Goal: Task Accomplishment & Management: Complete application form

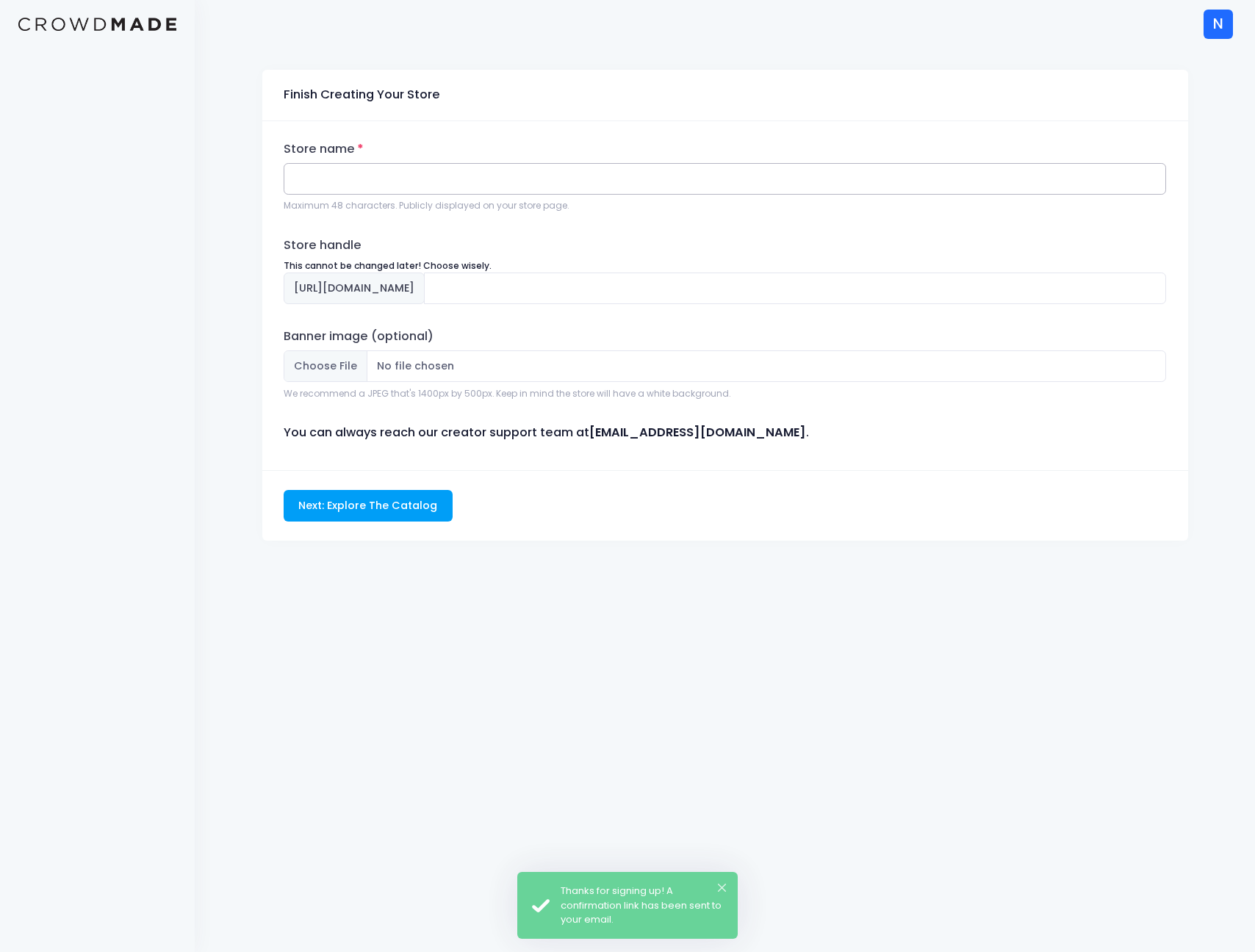
click at [400, 182] on input "Store name" at bounding box center [725, 179] width 883 height 32
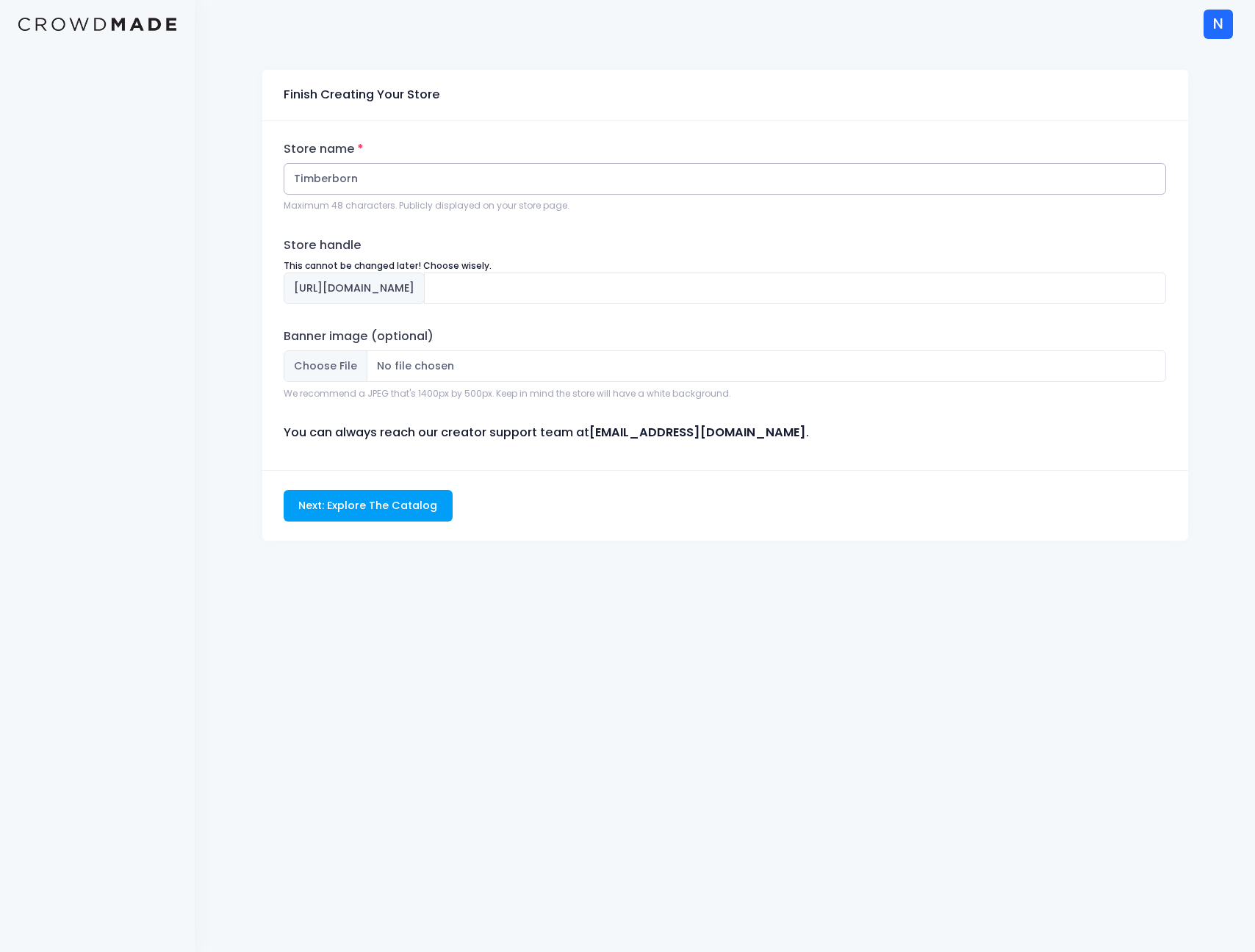
type input "Timberborn"
type input "timberborn"
click at [531, 328] on div "Banner image (optional) We recommend a JPEG that's 1400px by 500px. Keep in min…" at bounding box center [725, 364] width 883 height 72
click at [388, 504] on input "Next: Explore The Catalog" at bounding box center [369, 506] width 169 height 32
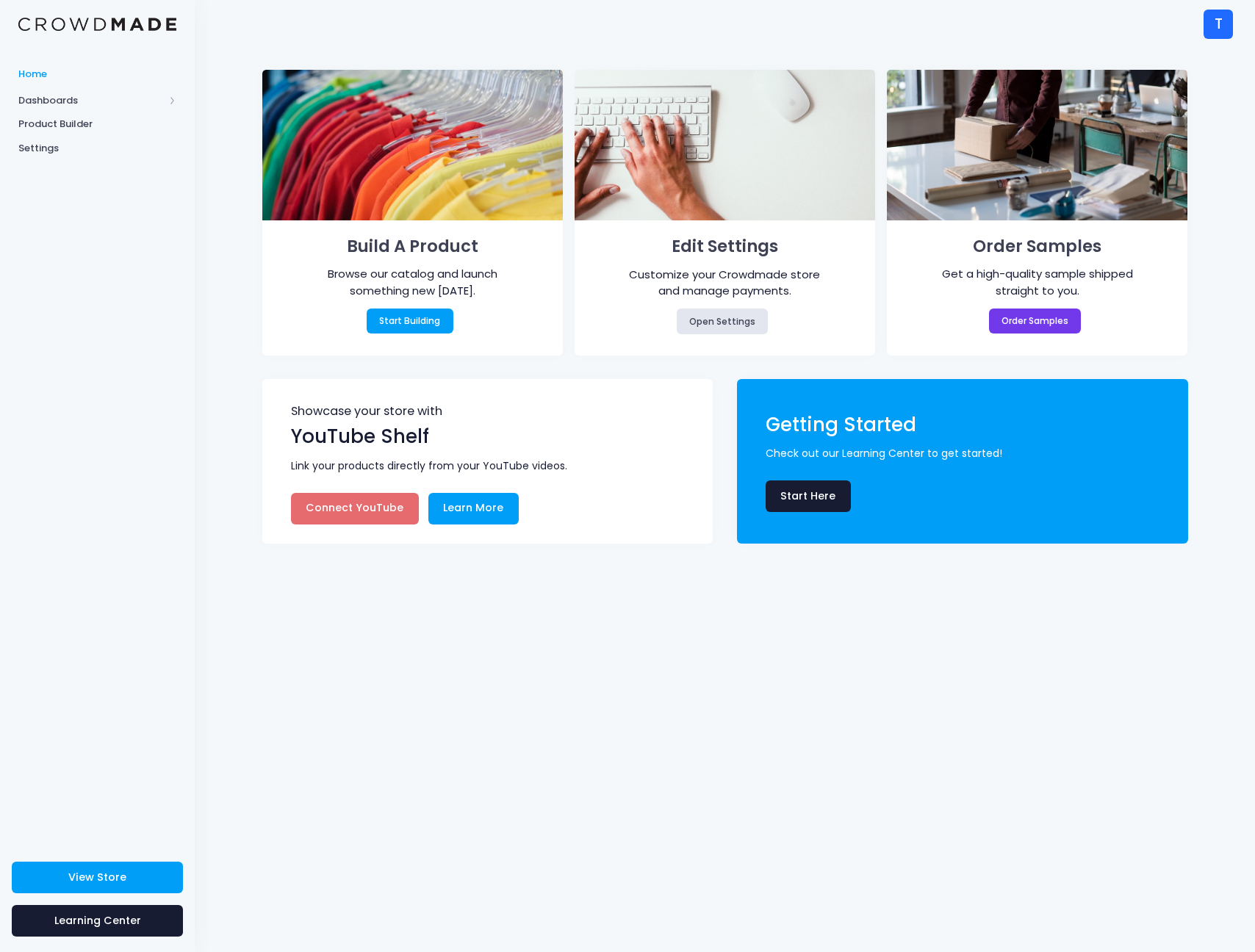
click at [1199, 22] on div "T T Timberborn [EMAIL_ADDRESS][PERSON_NAME][DOMAIN_NAME] Not Verified [GEOGRAPH…" at bounding box center [1208, 24] width 49 height 48
click at [1212, 24] on div "T" at bounding box center [1217, 24] width 29 height 29
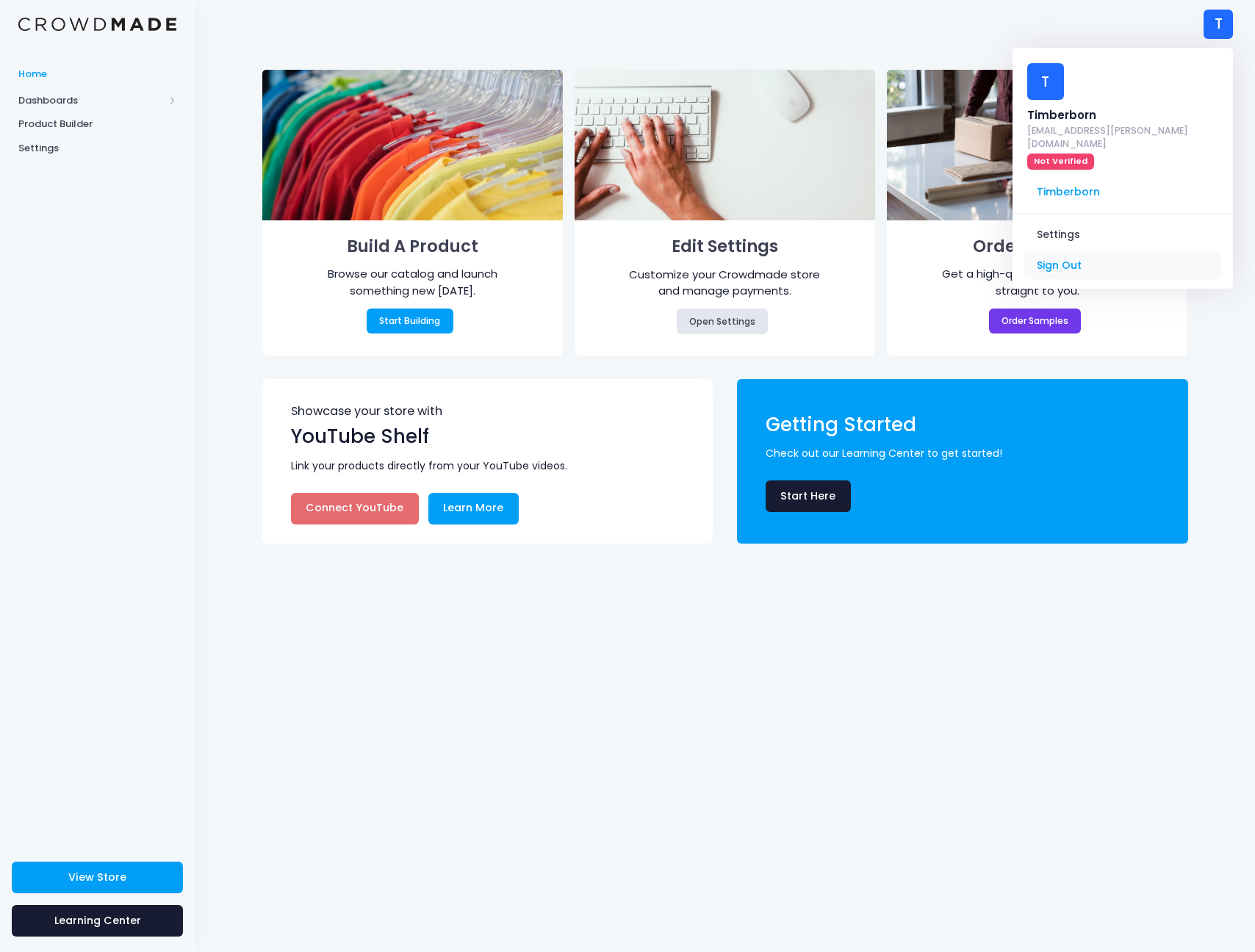
click at [1079, 251] on link "Sign Out" at bounding box center [1122, 265] width 197 height 28
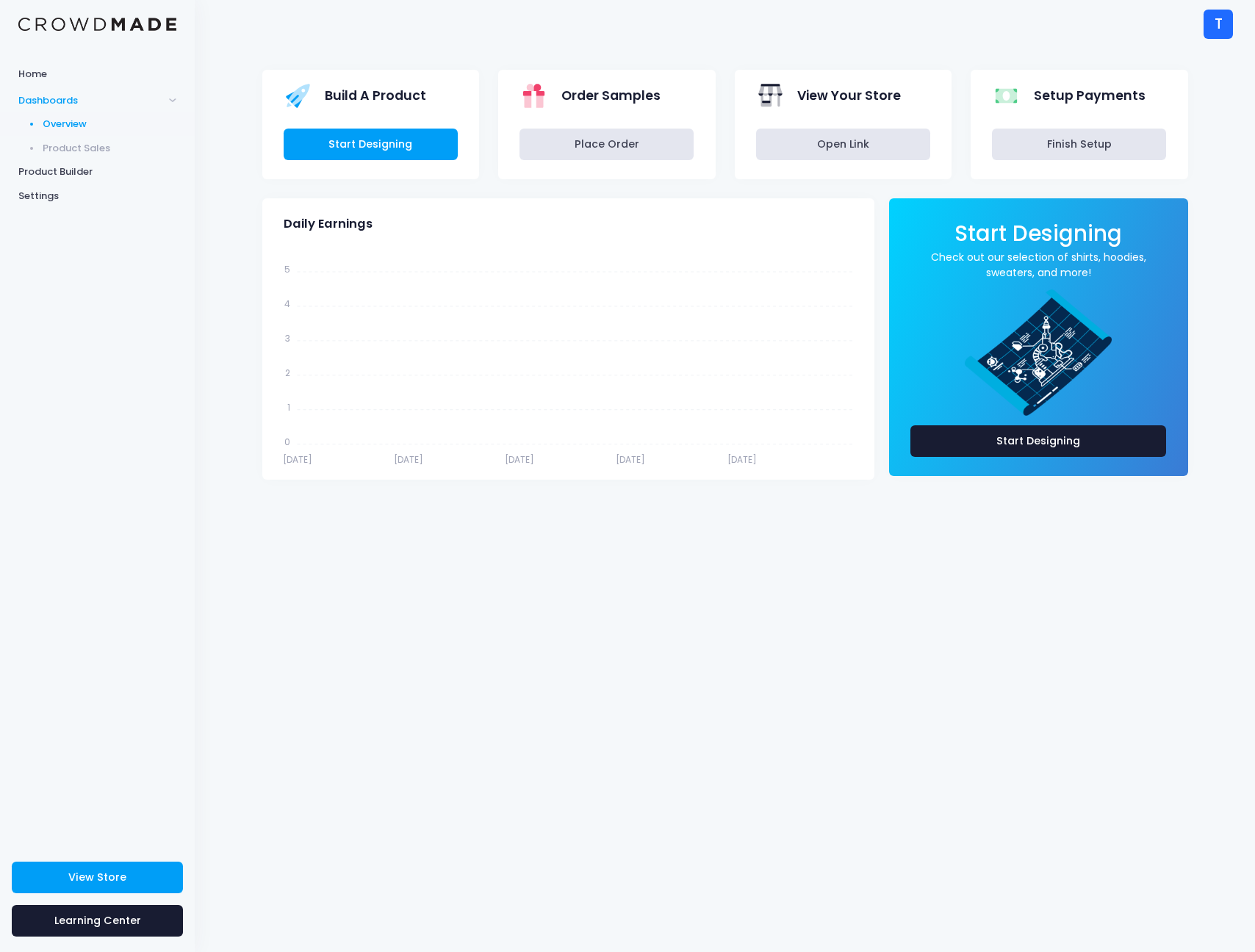
click at [1227, 26] on div "T" at bounding box center [1217, 24] width 29 height 29
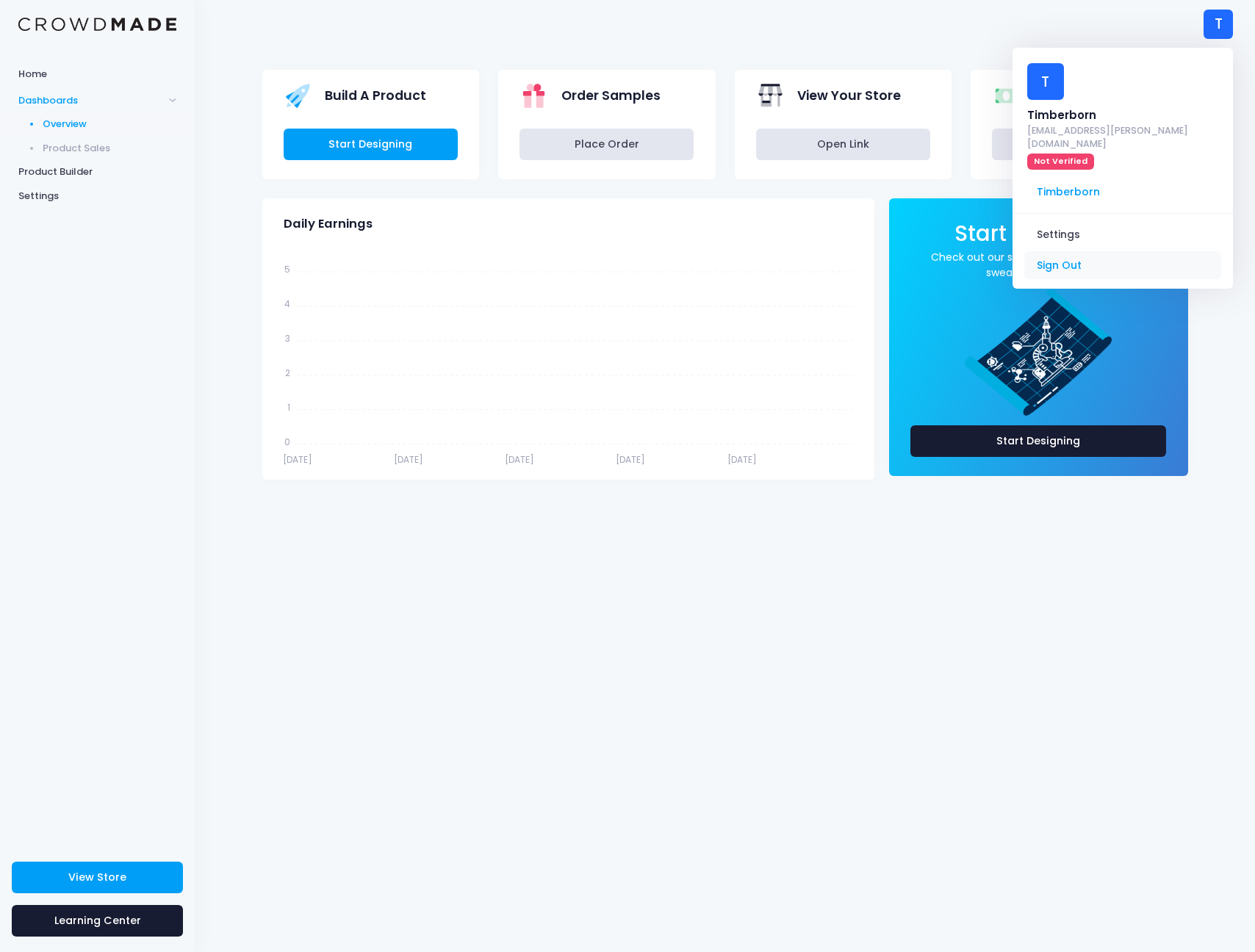
click at [1046, 251] on link "Sign Out" at bounding box center [1122, 265] width 197 height 28
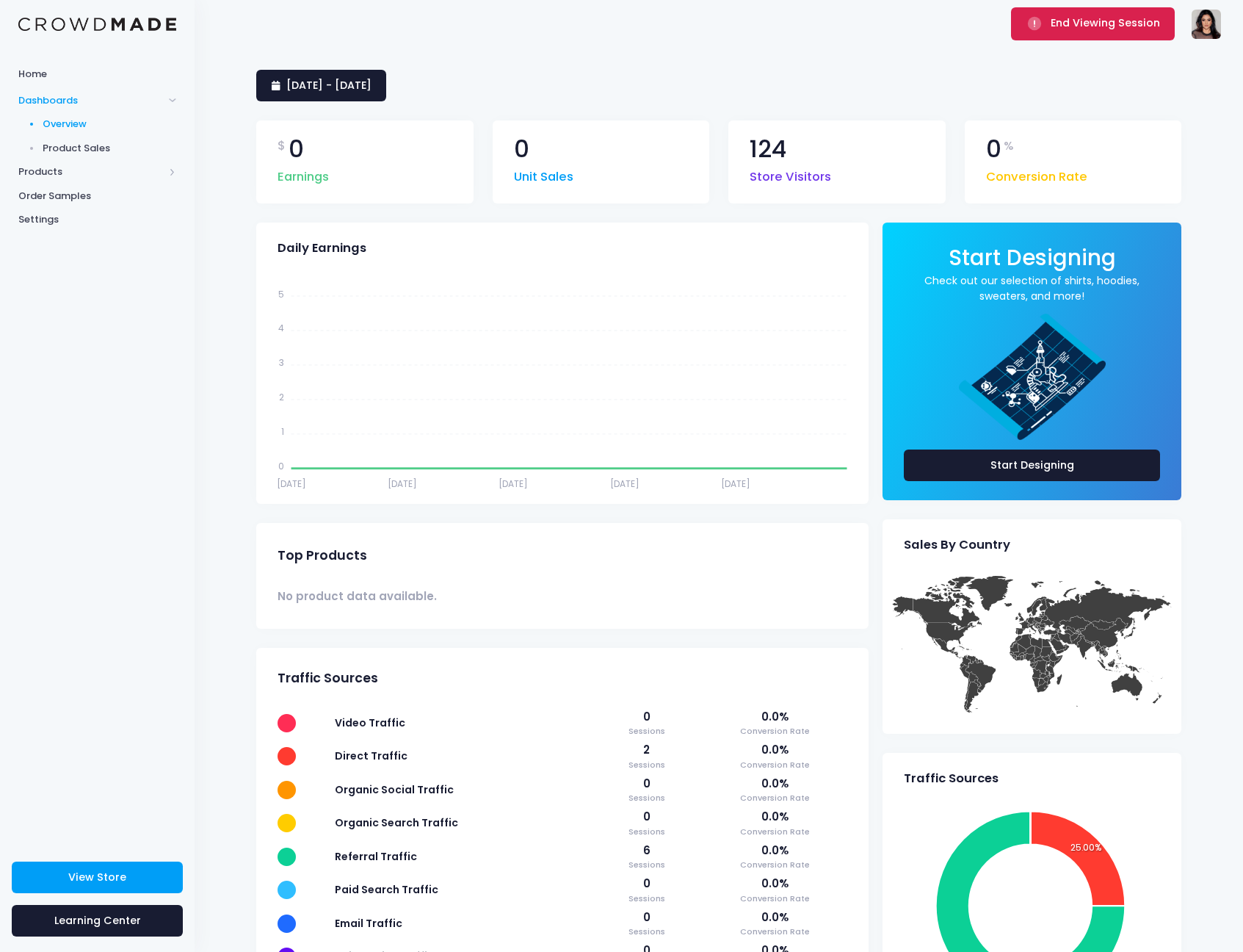
click at [1053, 29] on span "End Viewing Session" at bounding box center [1105, 22] width 109 height 15
